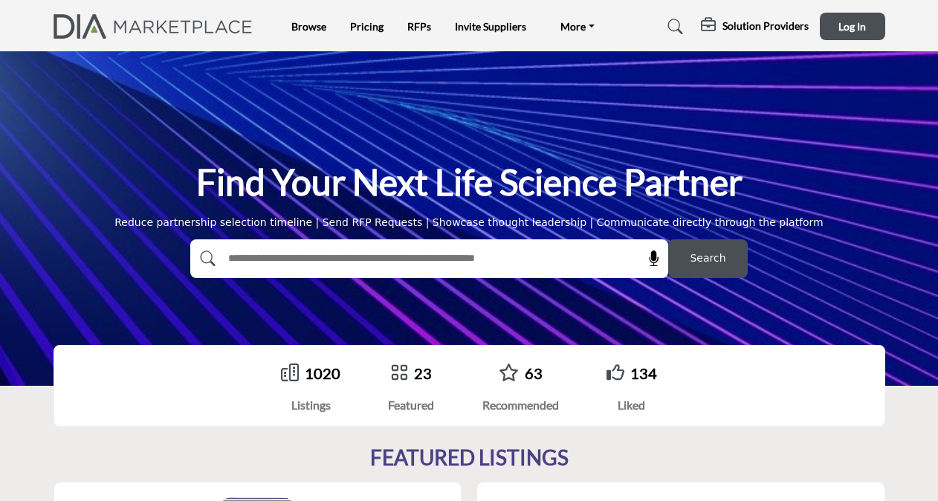
click at [760, 30] on h5 "Solution Providers" at bounding box center [765, 25] width 86 height 13
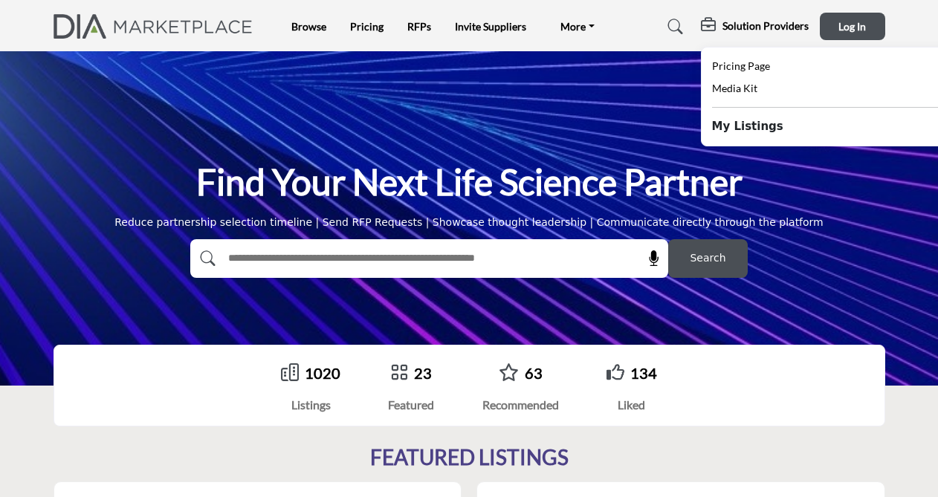
click at [178, 24] on img at bounding box center [157, 26] width 207 height 25
